Goal: Task Accomplishment & Management: Manage account settings

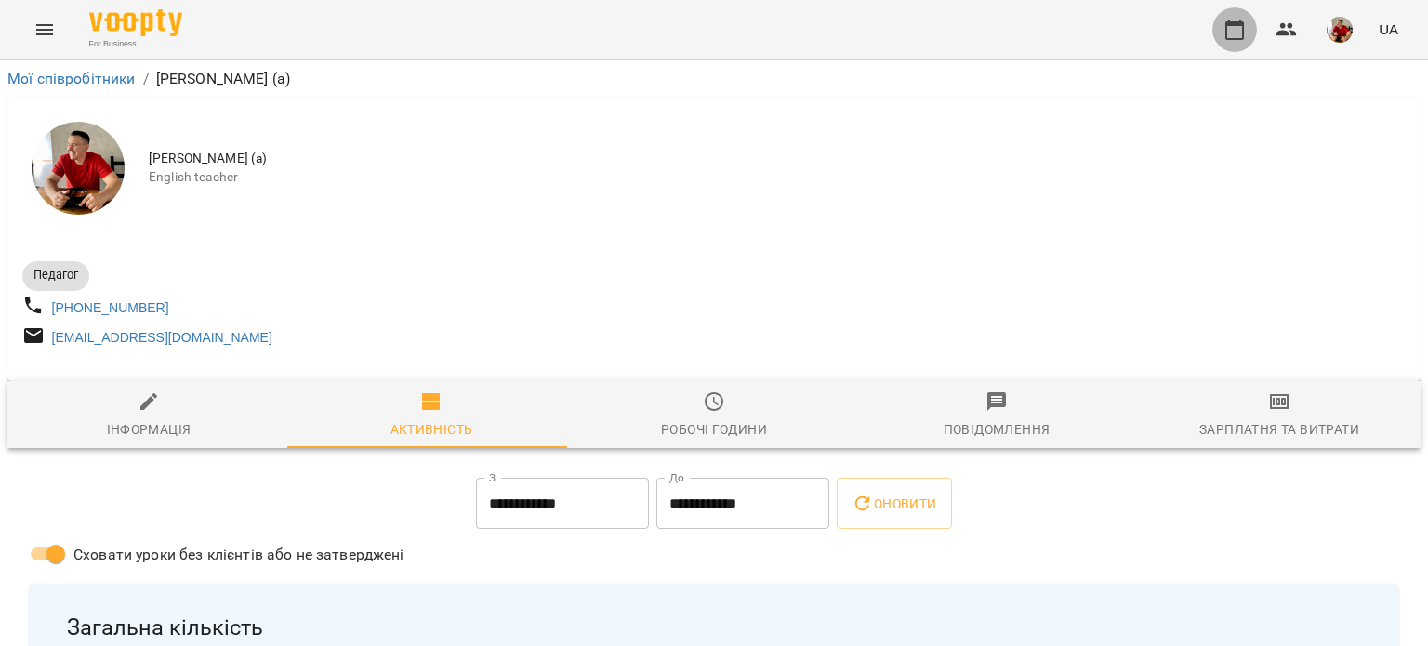
click at [1230, 30] on icon "button" at bounding box center [1234, 30] width 22 height 22
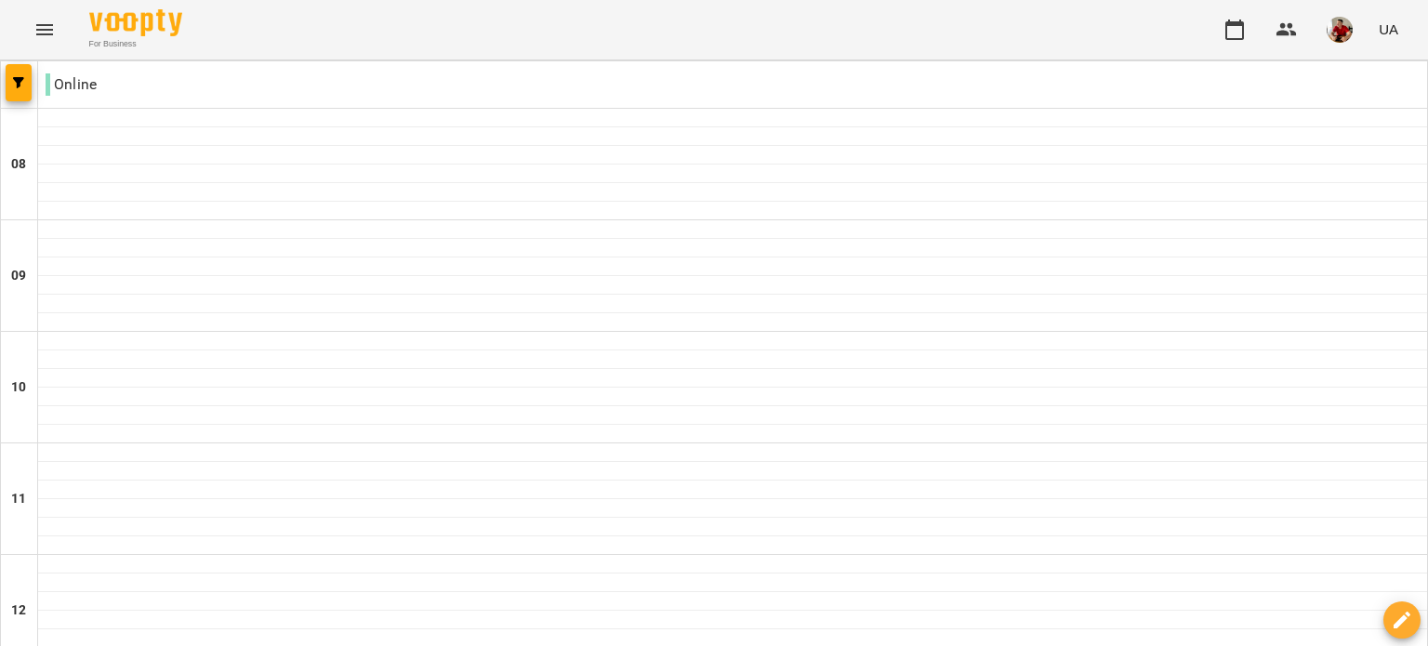
scroll to position [1200, 0]
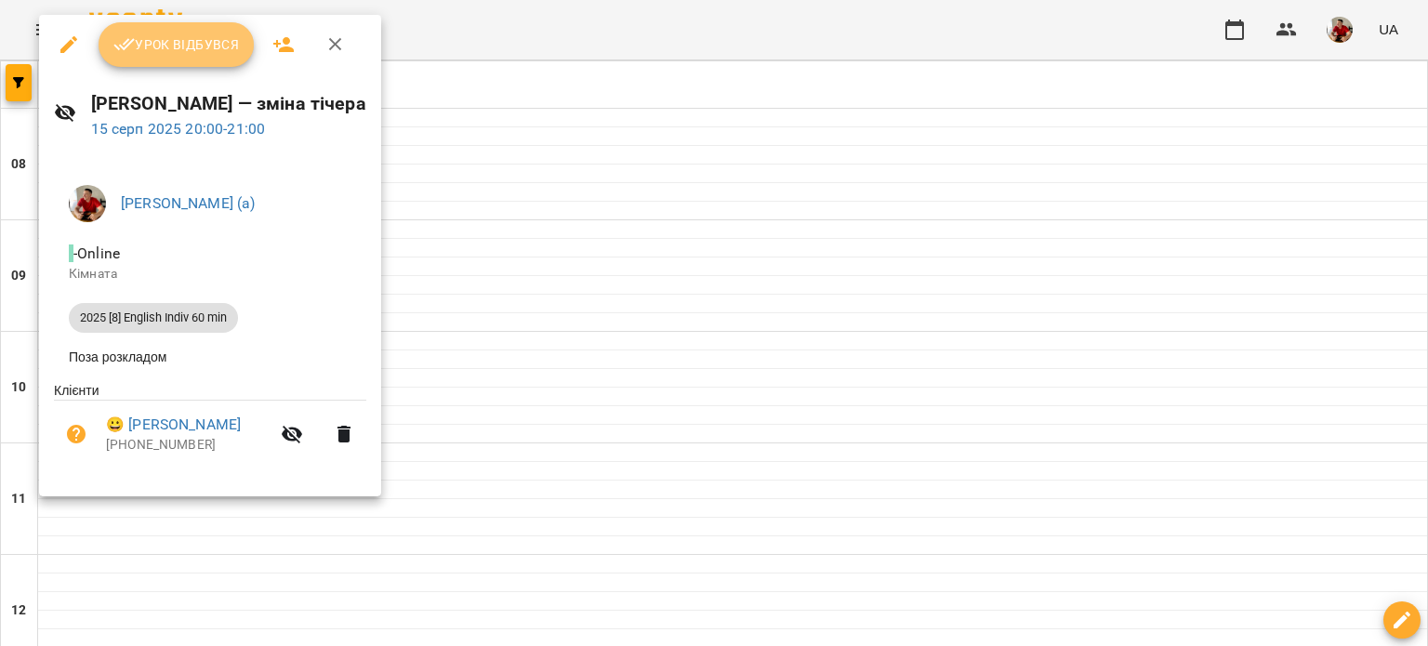
click at [193, 28] on button "Урок відбувся" at bounding box center [177, 44] width 156 height 45
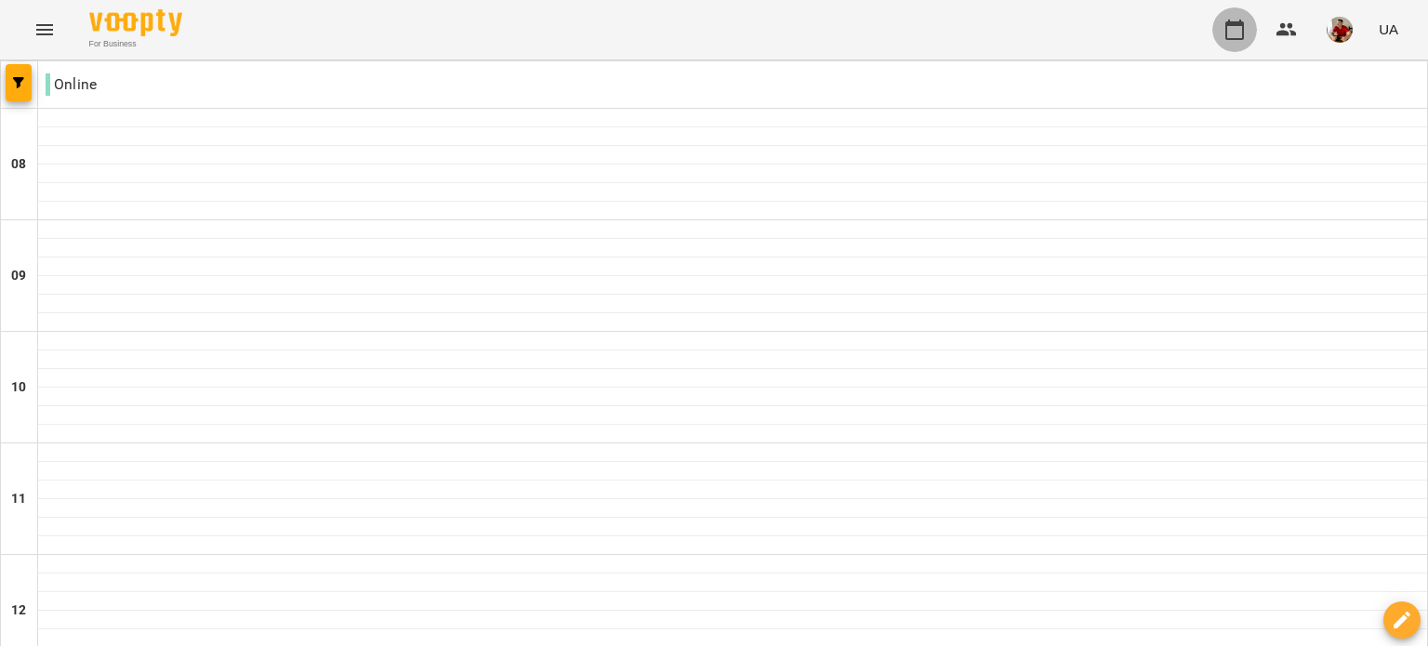
click at [1220, 25] on button "button" at bounding box center [1234, 29] width 45 height 45
click at [1331, 24] on img "button" at bounding box center [1339, 30] width 26 height 26
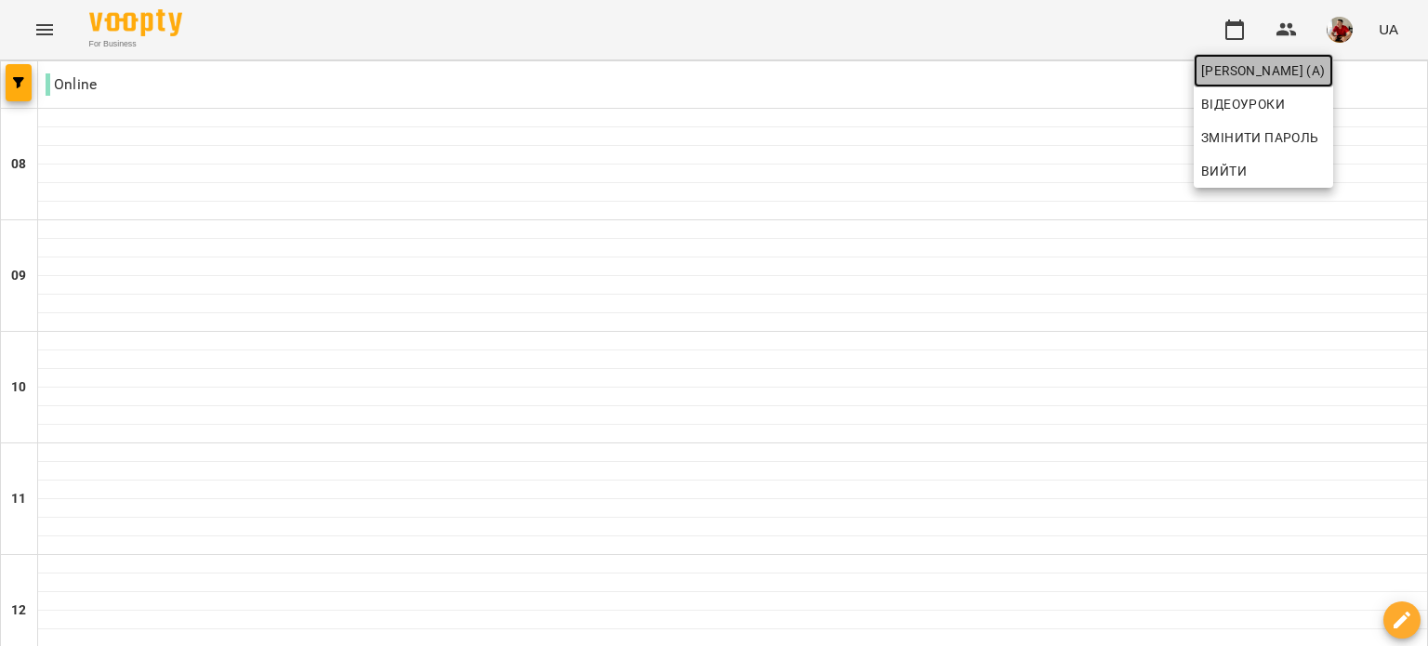
click at [1293, 58] on link "[PERSON_NAME] (а)" at bounding box center [1262, 70] width 139 height 33
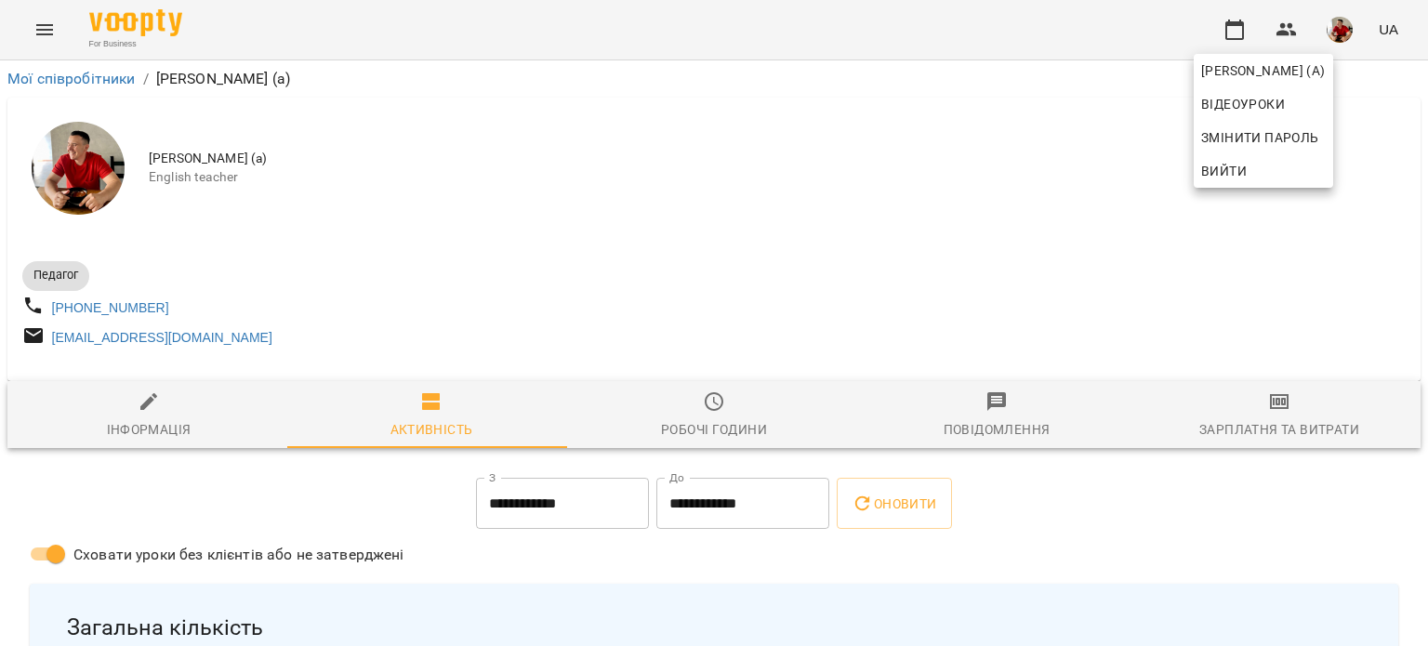
drag, startPoint x: 1427, startPoint y: 106, endPoint x: 1427, endPoint y: 138, distance: 32.5
click at [1427, 138] on div at bounding box center [714, 323] width 1428 height 646
